Goal: Transaction & Acquisition: Download file/media

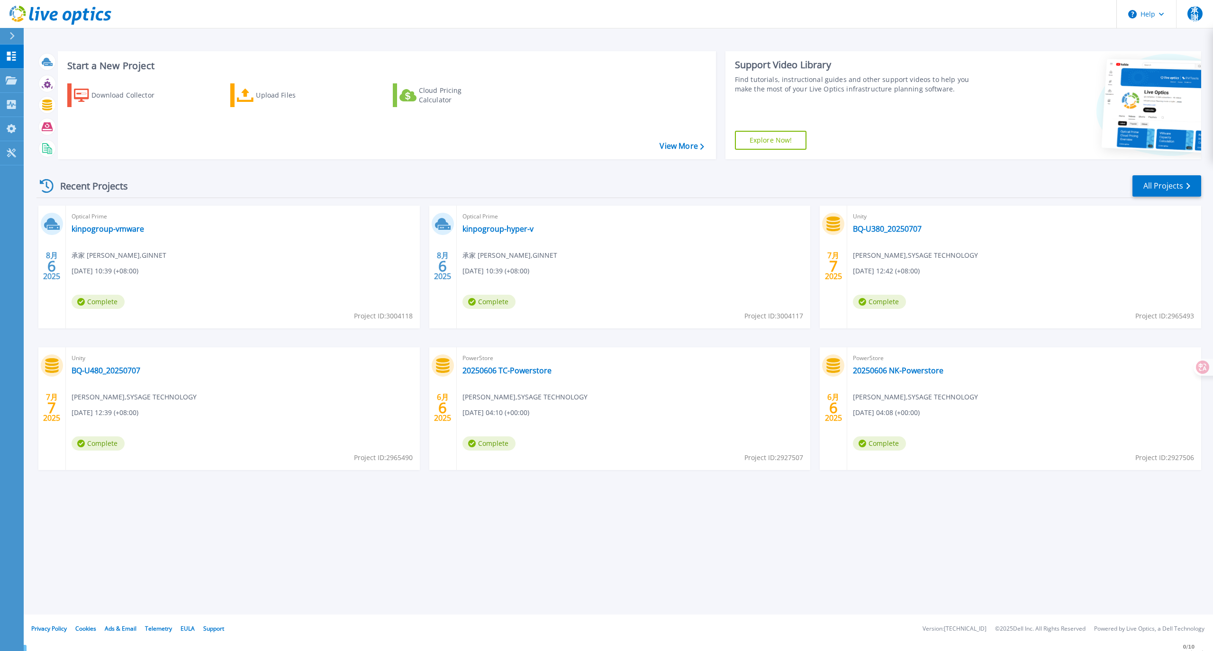
click at [13, 36] on icon at bounding box center [12, 36] width 5 height 8
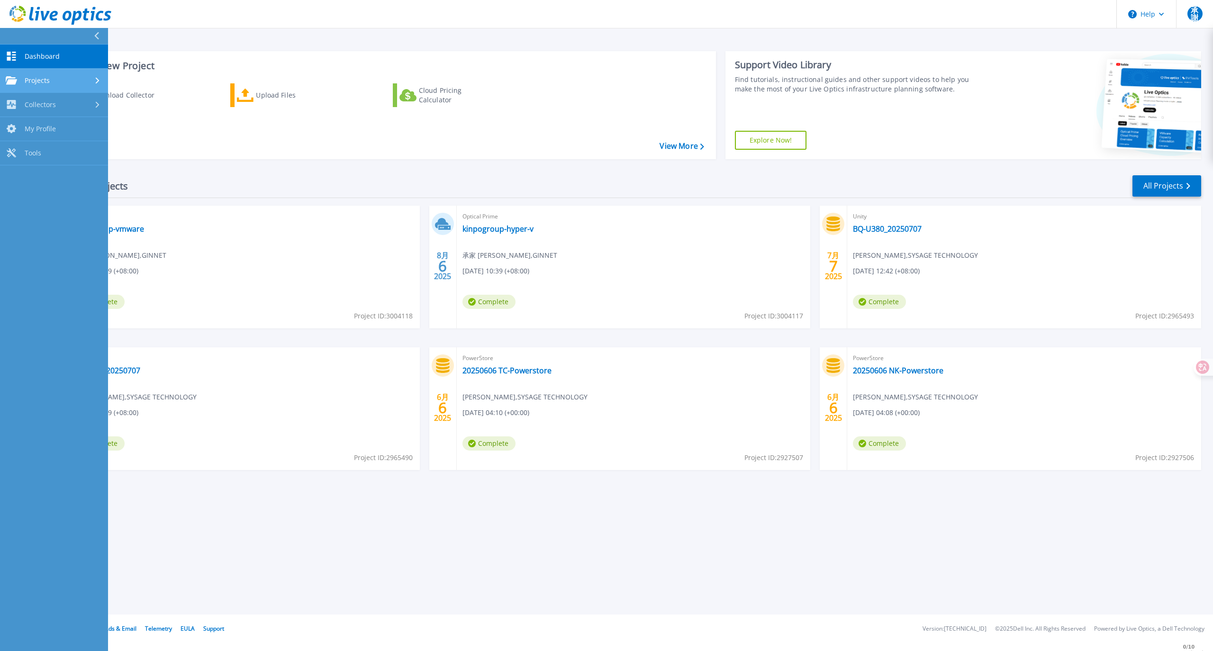
click at [35, 77] on span "Projects" at bounding box center [37, 80] width 25 height 9
click at [42, 182] on span "Collectors" at bounding box center [40, 184] width 31 height 9
click at [46, 129] on link "Download Collector" at bounding box center [54, 129] width 108 height 24
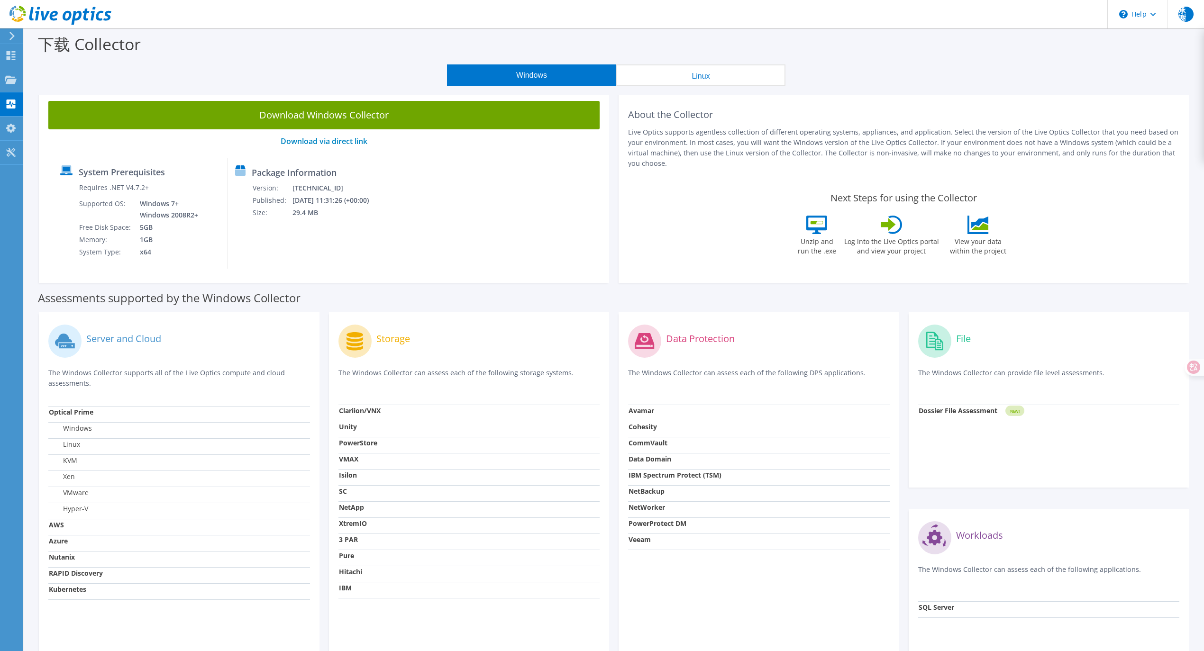
click at [9, 35] on icon at bounding box center [12, 36] width 7 height 9
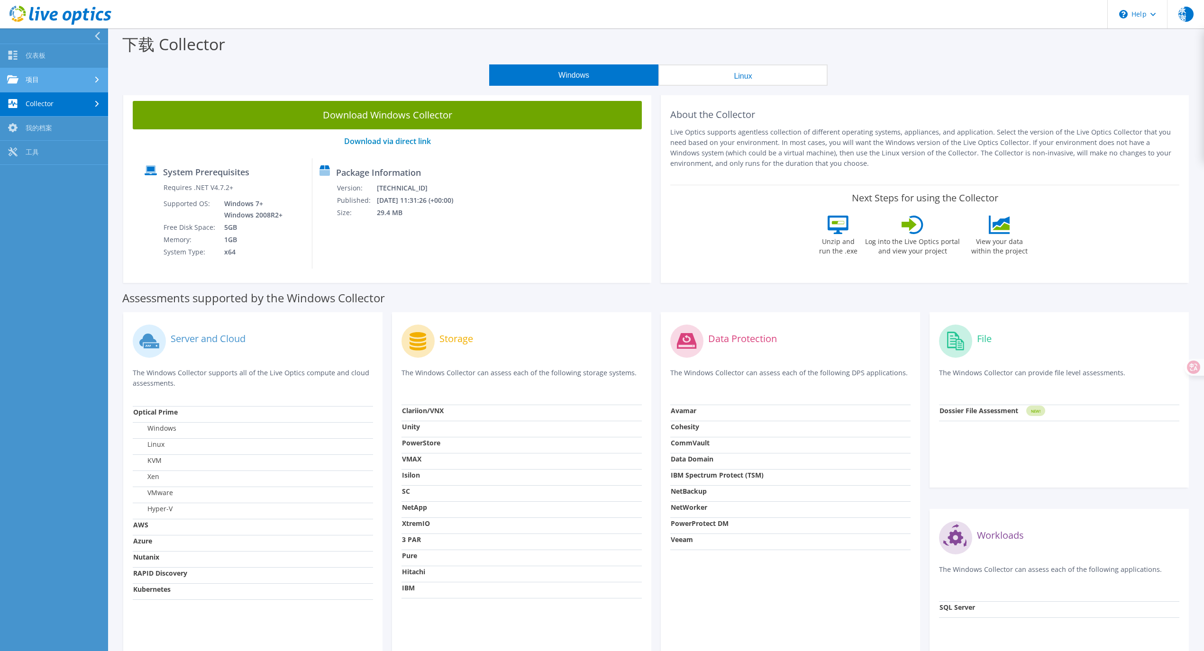
click at [67, 80] on link "项目" at bounding box center [54, 80] width 108 height 24
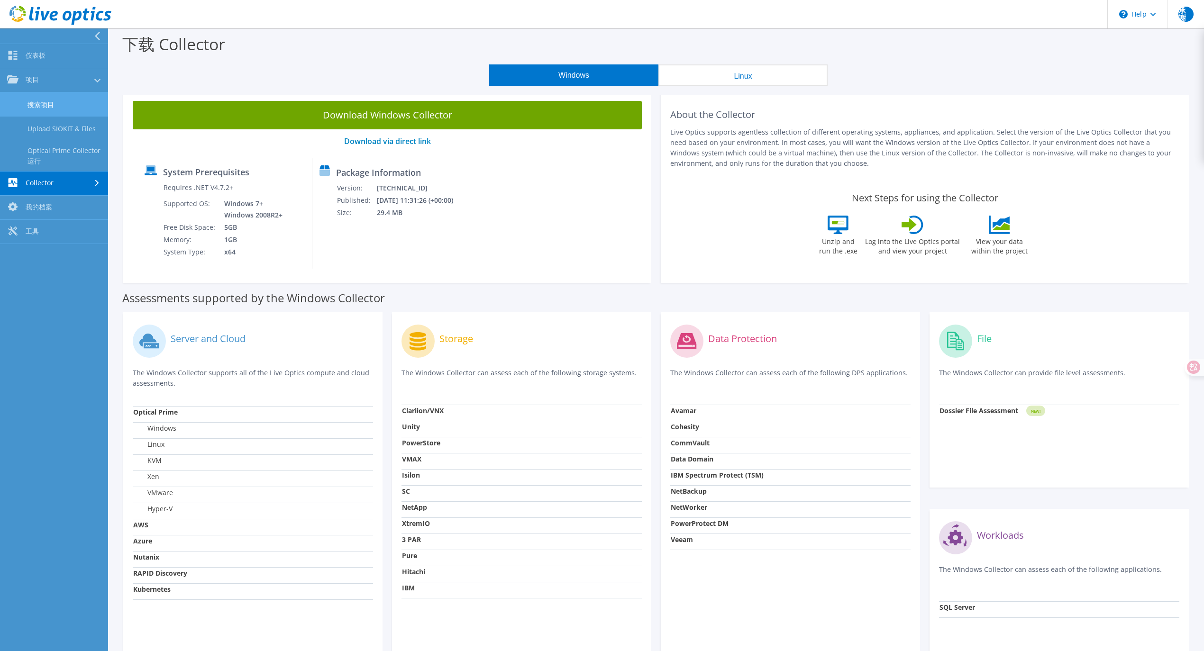
click at [52, 109] on link "搜索项目" at bounding box center [54, 104] width 108 height 24
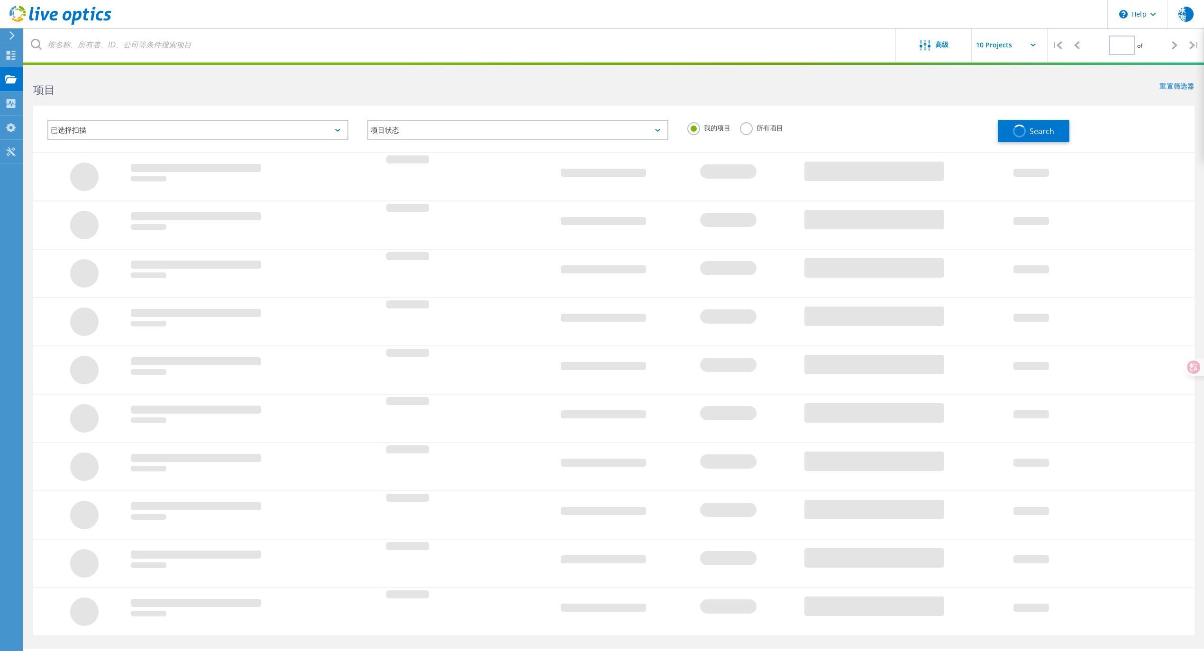
type input "1"
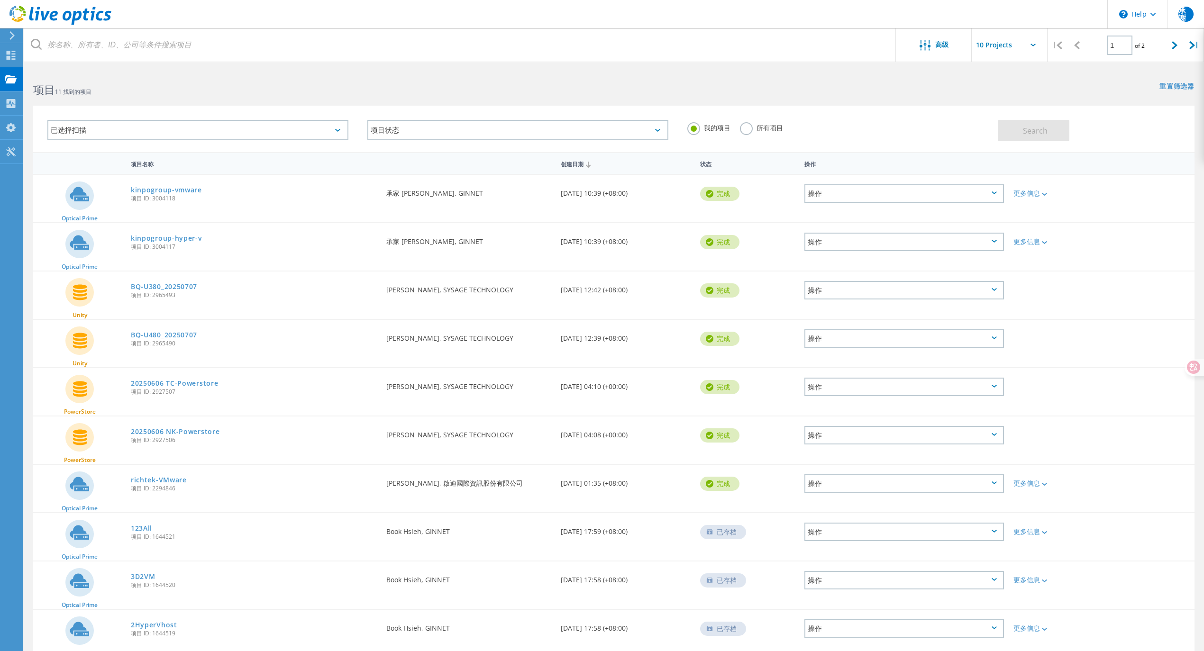
click at [12, 38] on use at bounding box center [11, 35] width 5 height 9
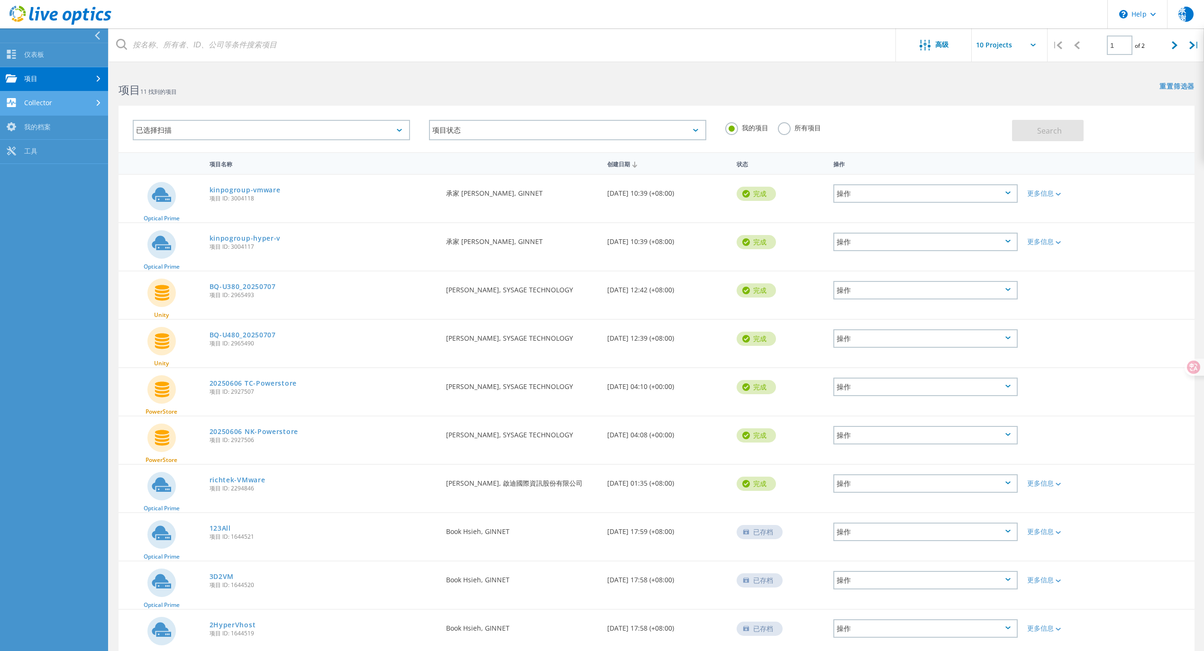
click at [44, 110] on link "Collector" at bounding box center [54, 103] width 108 height 24
click at [55, 79] on link "项目" at bounding box center [54, 79] width 108 height 24
click at [45, 157] on link "Optical Prime Collector 运行" at bounding box center [54, 155] width 108 height 30
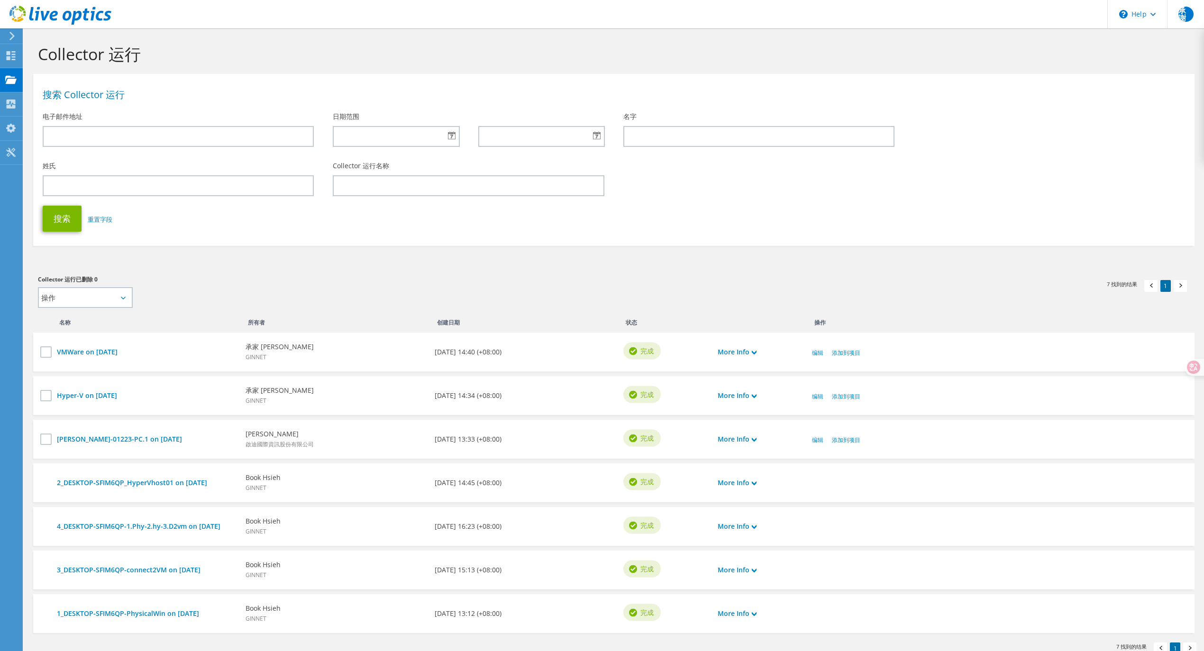
click at [13, 39] on icon at bounding box center [12, 36] width 7 height 9
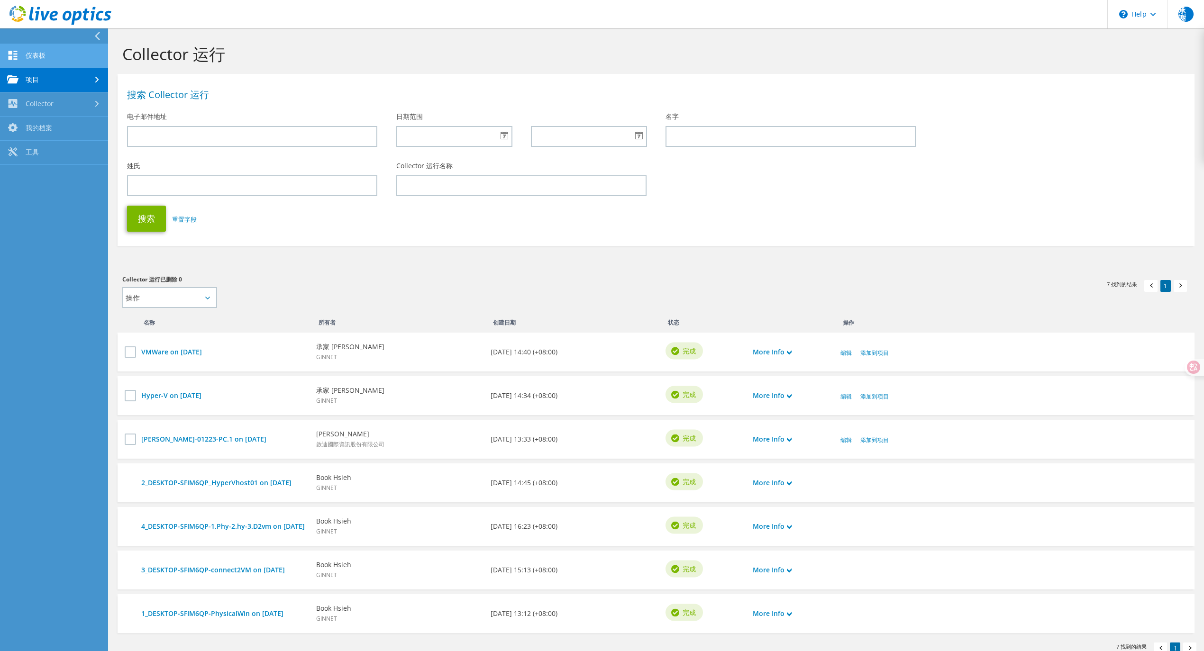
click at [41, 58] on link "仪表板" at bounding box center [54, 56] width 108 height 24
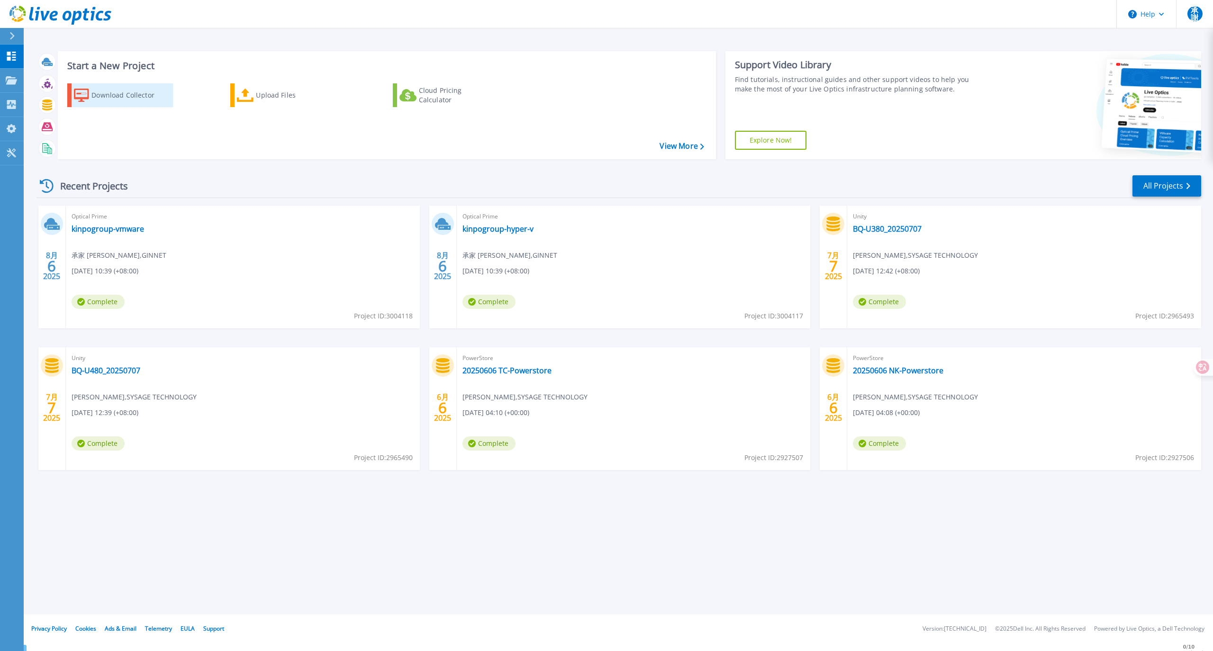
click at [113, 93] on div "Download Collector" at bounding box center [129, 95] width 76 height 19
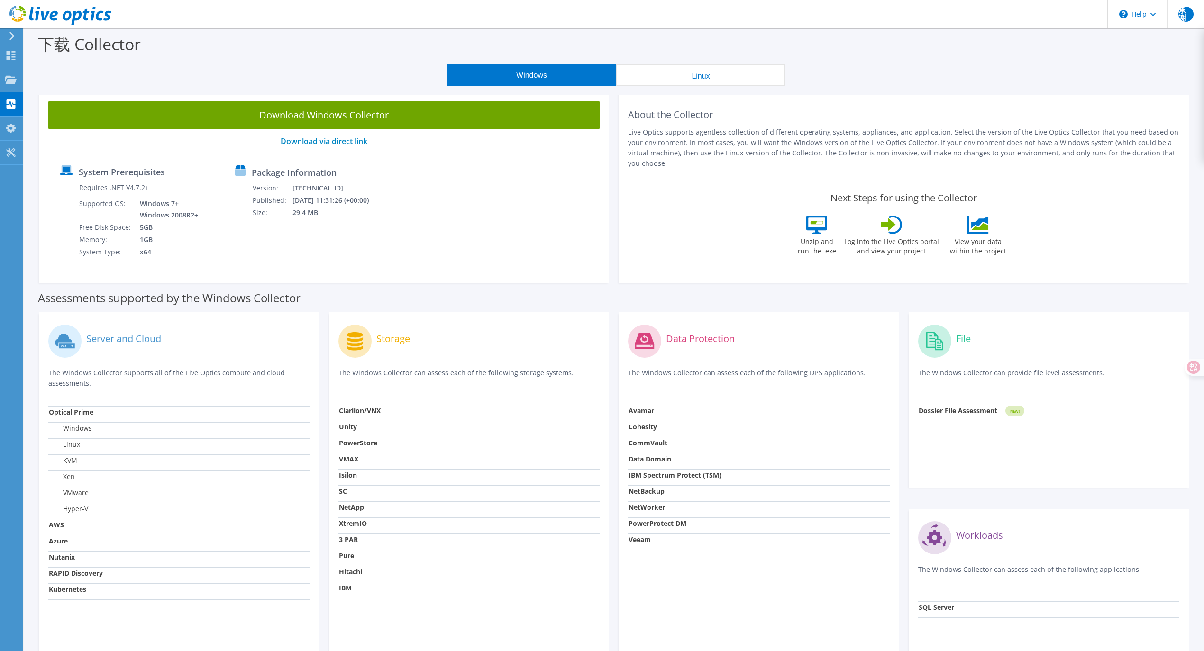
scroll to position [82, 0]
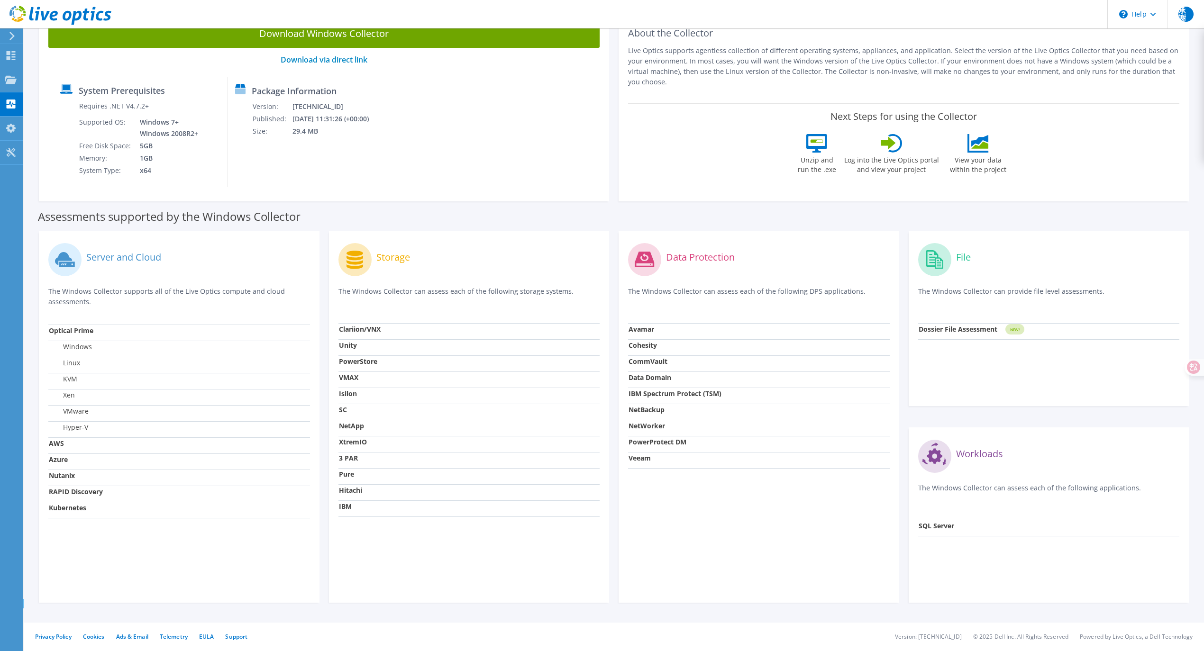
click at [9, 36] on icon at bounding box center [12, 36] width 7 height 9
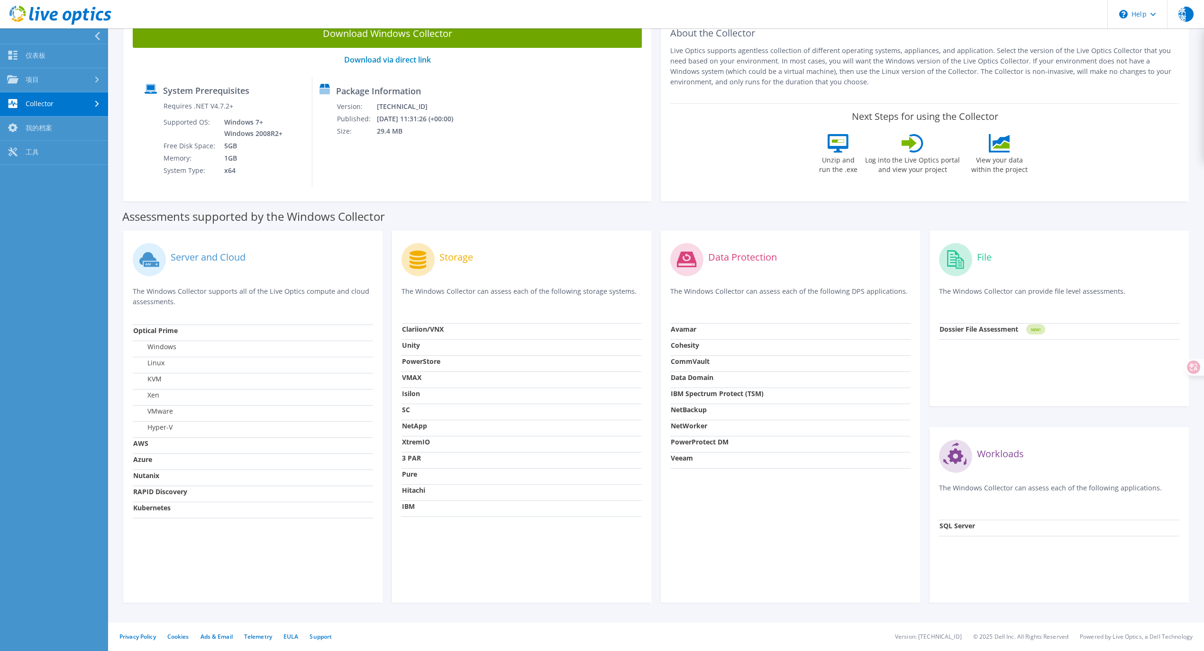
click at [36, 274] on nav "仪表板 项目 搜索项目 Upload SIOKIT & Files Optical Prime Collector 运行" at bounding box center [54, 339] width 108 height 623
click at [56, 65] on link "仪表板" at bounding box center [54, 56] width 108 height 24
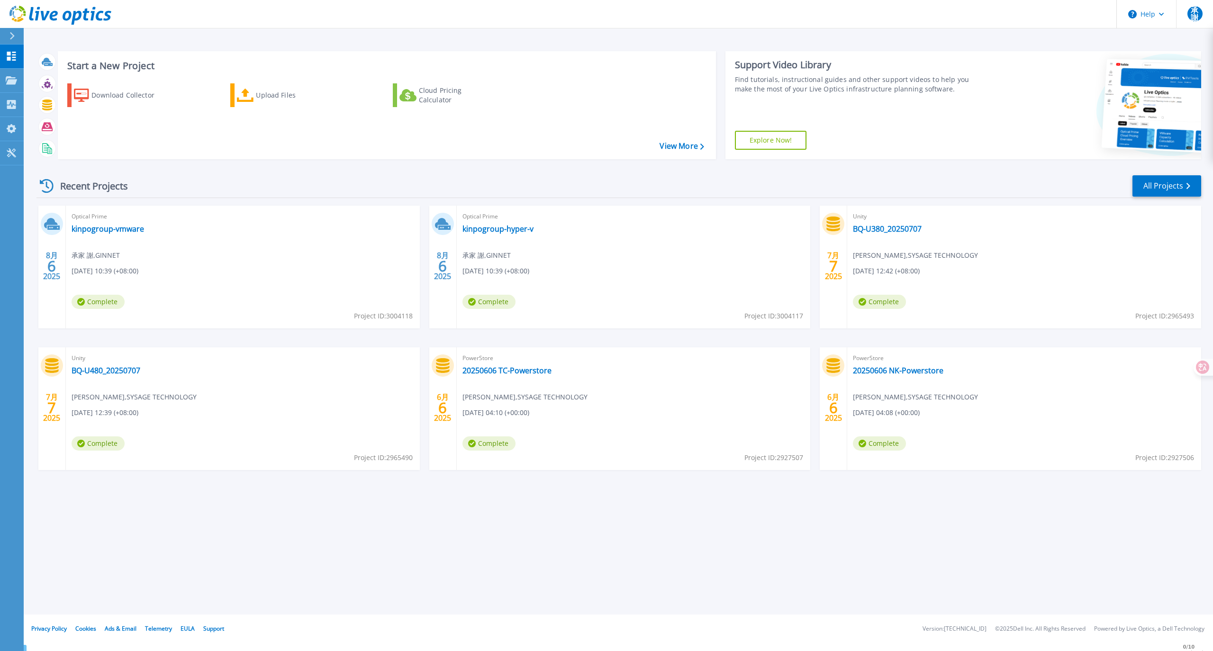
click at [10, 38] on icon at bounding box center [12, 36] width 5 height 8
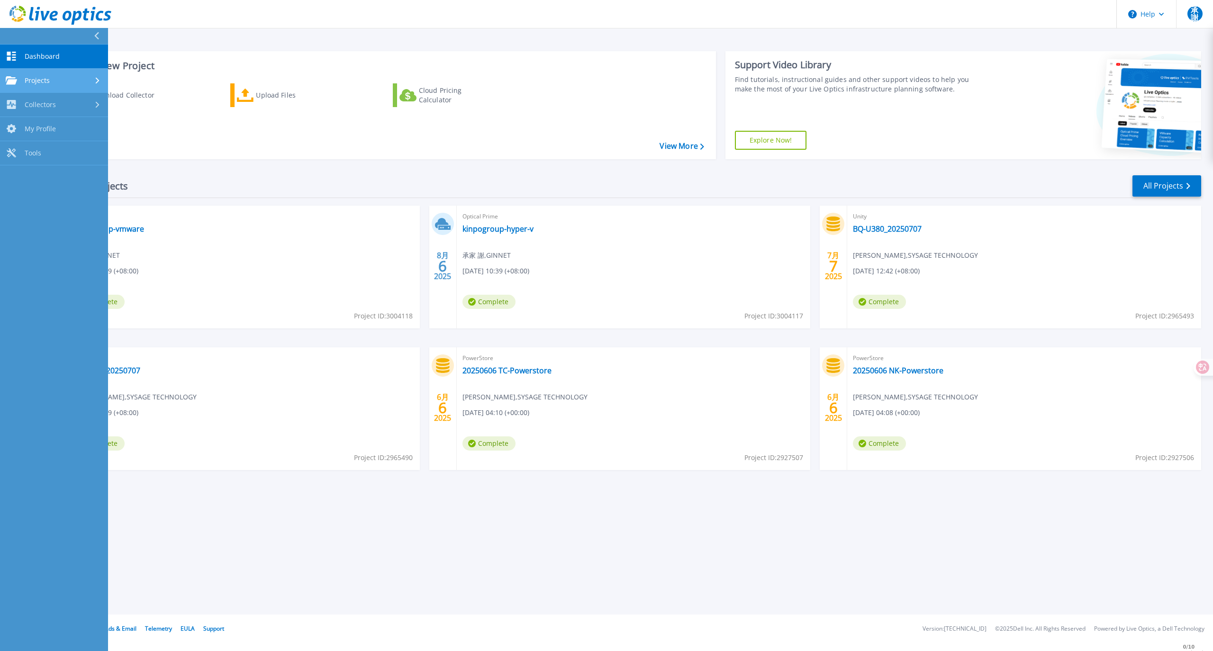
click at [40, 77] on span "Projects" at bounding box center [37, 80] width 25 height 9
click at [67, 133] on link "Upload SIOKIT & Files" at bounding box center [54, 129] width 108 height 24
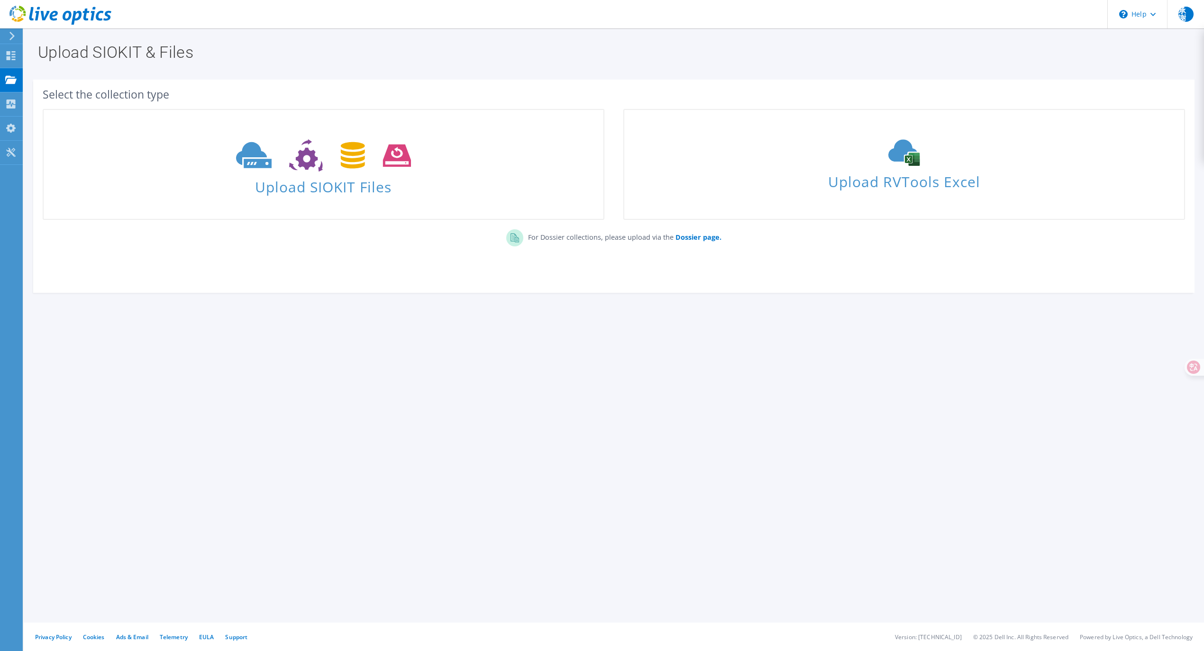
click at [12, 39] on icon at bounding box center [12, 36] width 7 height 9
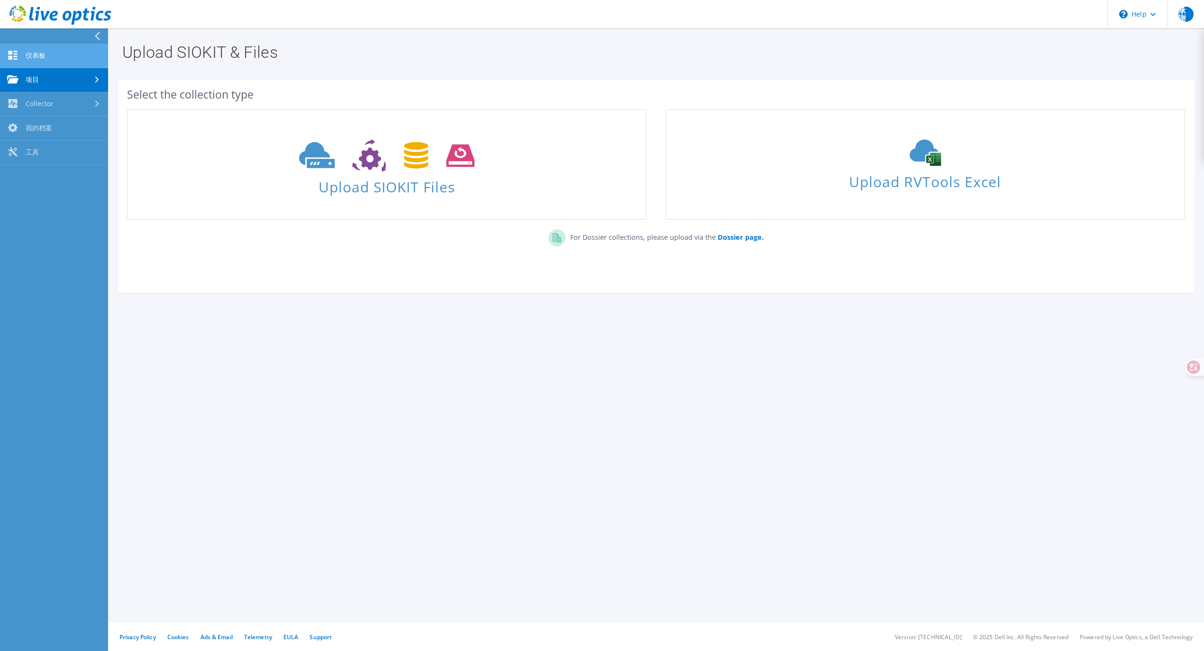
click at [42, 49] on link "仪表板" at bounding box center [54, 56] width 108 height 24
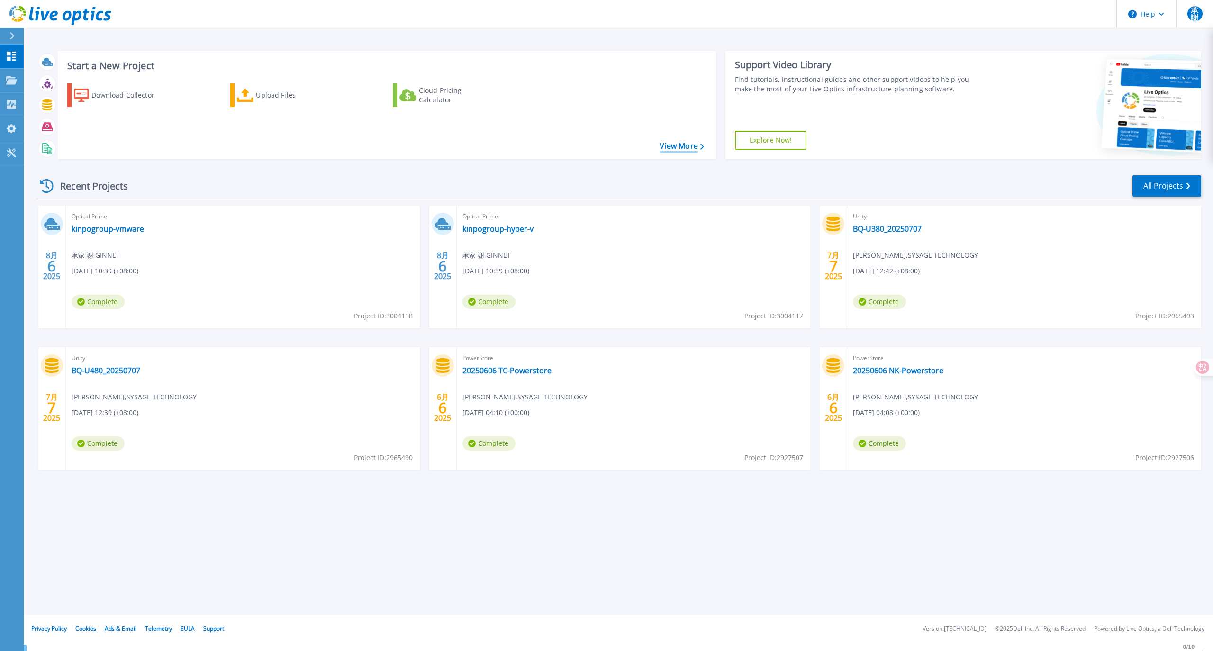
click at [675, 150] on link "View More" at bounding box center [682, 146] width 44 height 9
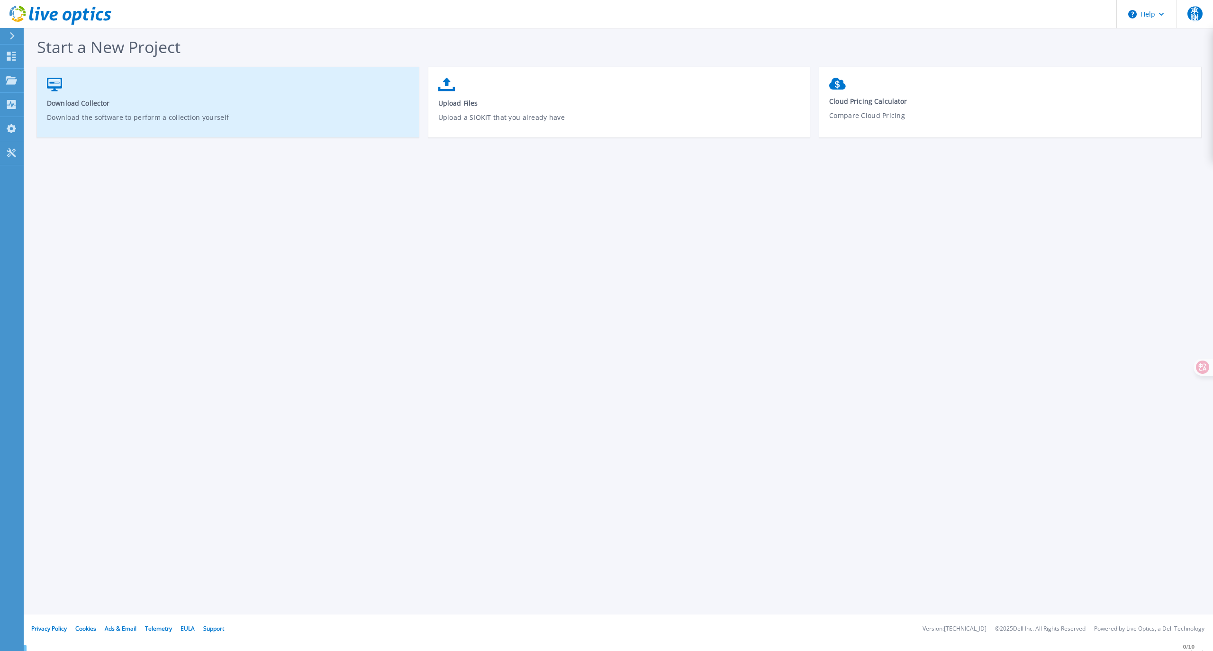
click at [91, 91] on link "Download Collector Download the software to perform a collection yourself" at bounding box center [228, 107] width 382 height 68
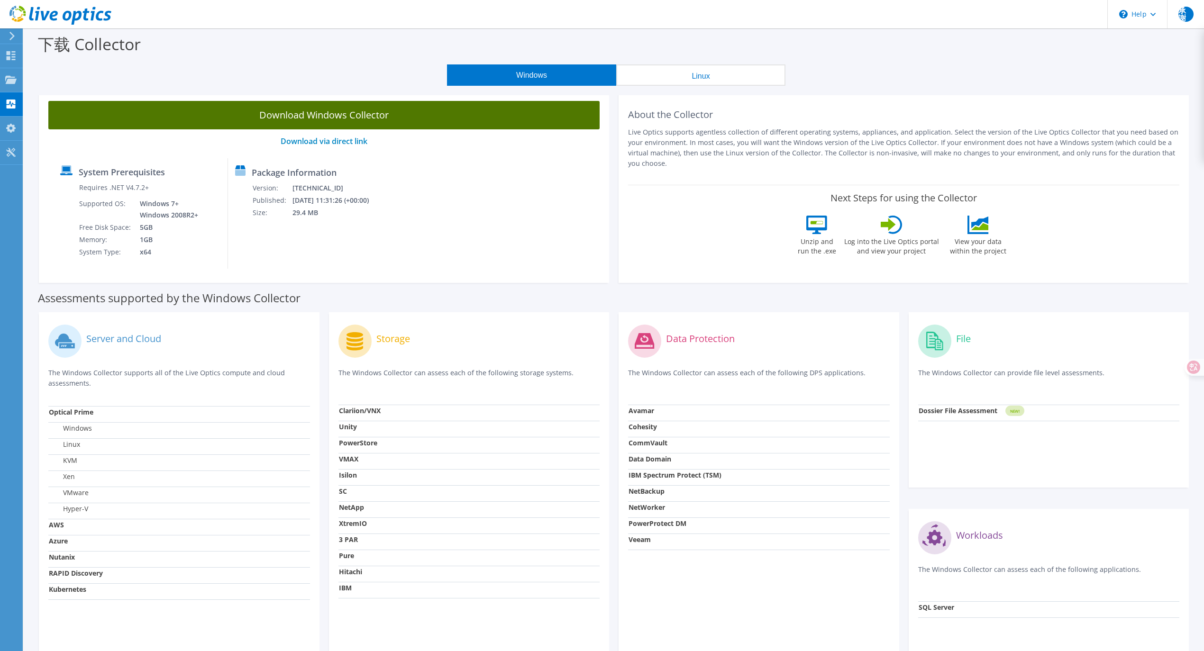
click at [368, 121] on link "Download Windows Collector" at bounding box center [323, 115] width 551 height 28
